Goal: Information Seeking & Learning: Learn about a topic

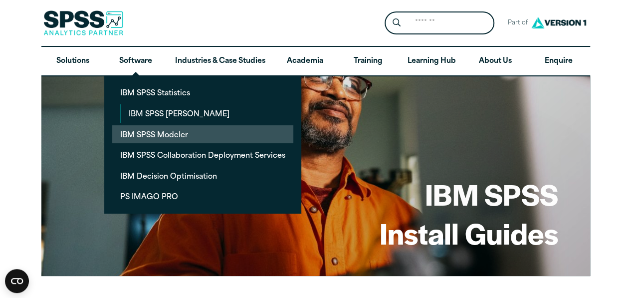
click at [146, 130] on link "IBM SPSS Modeler" at bounding box center [202, 134] width 181 height 18
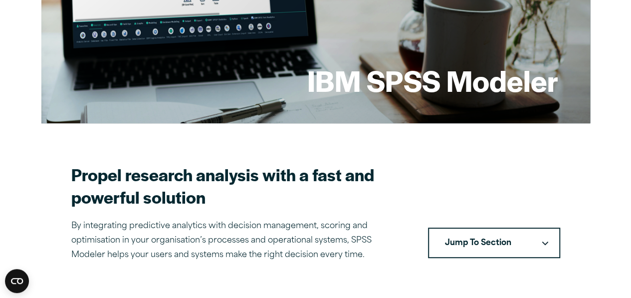
scroll to position [199, 0]
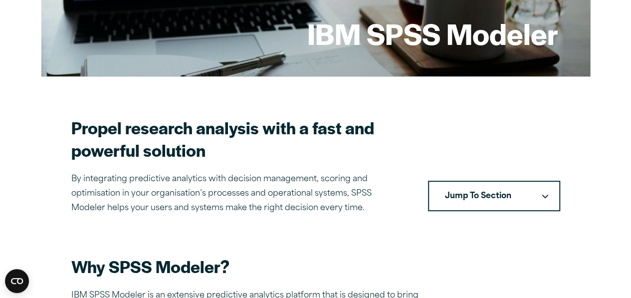
click at [509, 201] on button "Jump To Section" at bounding box center [494, 196] width 132 height 31
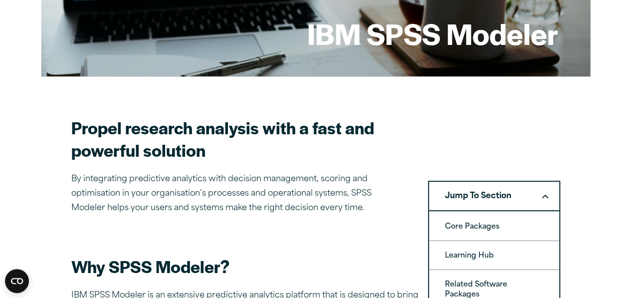
scroll to position [249, 0]
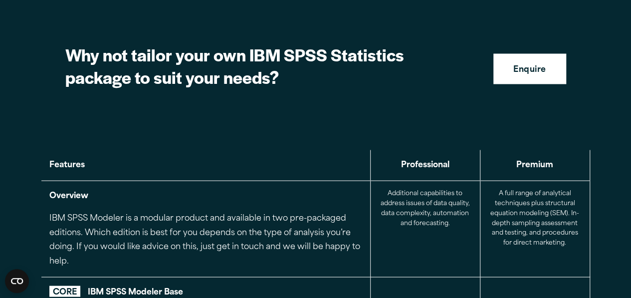
scroll to position [975, 0]
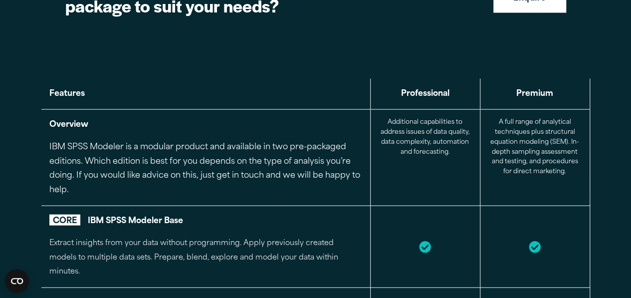
click at [431, 237] on td at bounding box center [425, 247] width 110 height 82
click at [512, 243] on td at bounding box center [535, 247] width 110 height 82
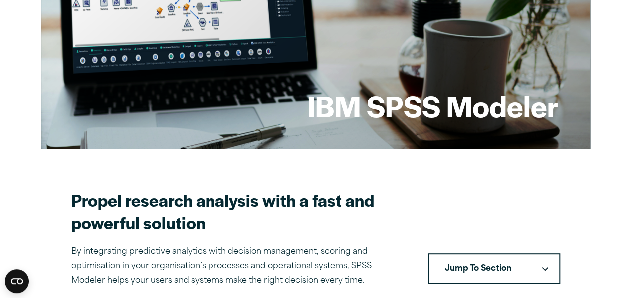
click at [490, 260] on button "Jump To Section" at bounding box center [494, 268] width 132 height 31
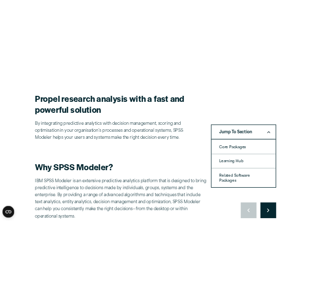
scroll to position [287, 0]
